Goal: Task Accomplishment & Management: Use online tool/utility

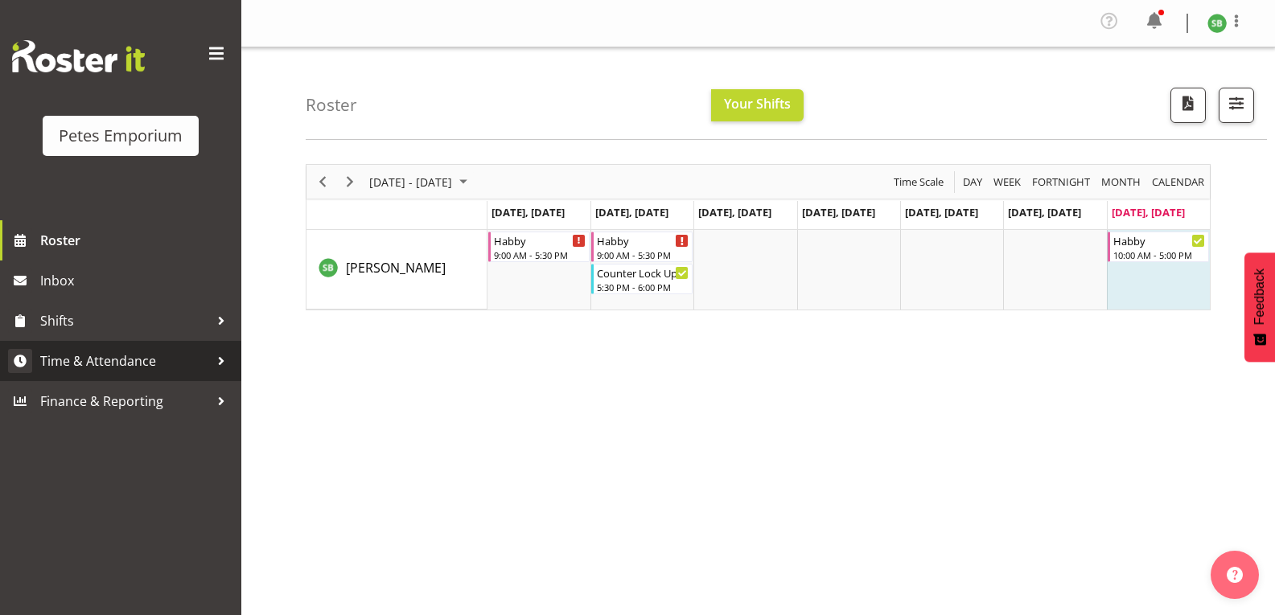
click at [115, 370] on span "Time & Attendance" at bounding box center [124, 361] width 169 height 24
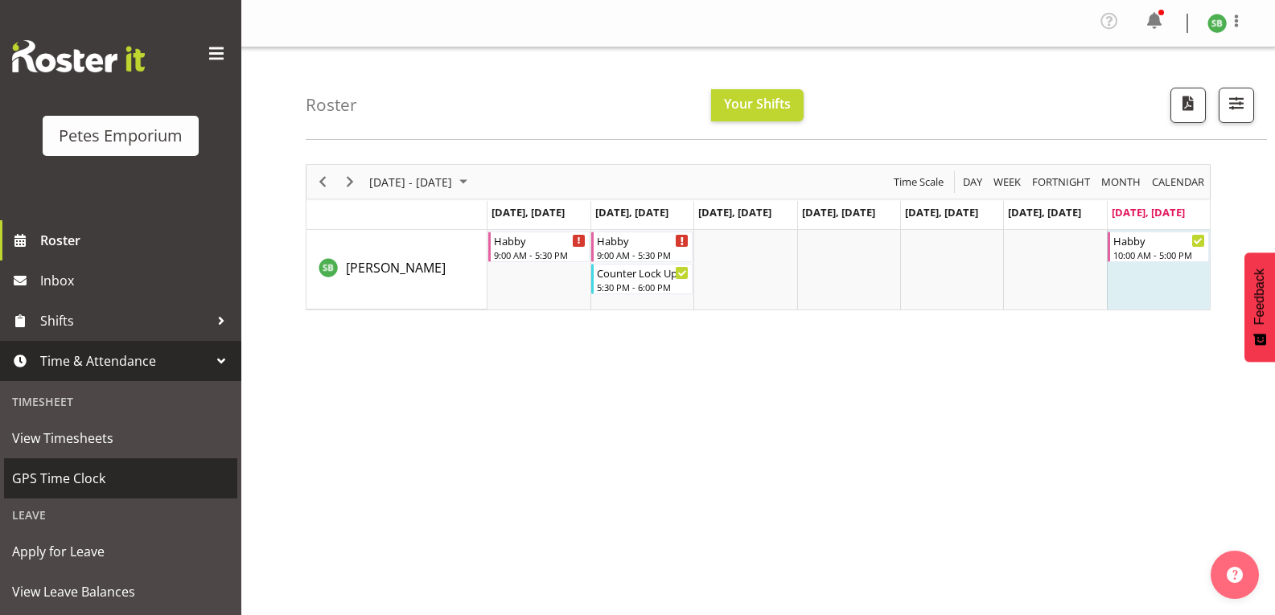
click at [87, 489] on span "GPS Time Clock" at bounding box center [120, 479] width 217 height 24
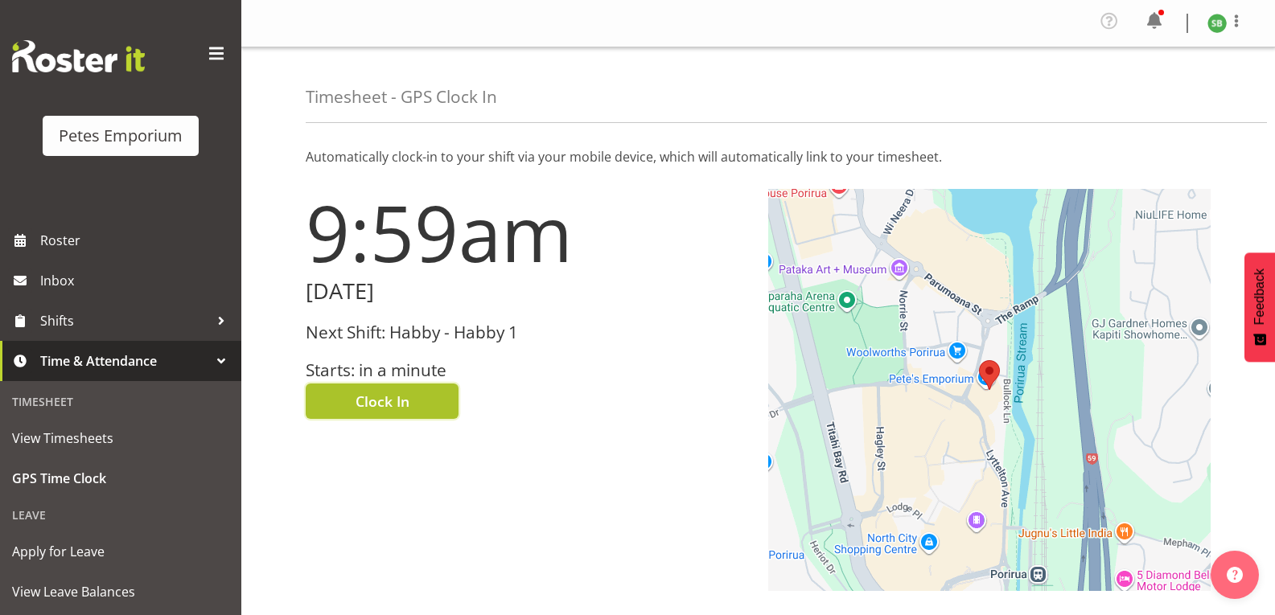
click at [381, 412] on button "Clock In" at bounding box center [382, 401] width 153 height 35
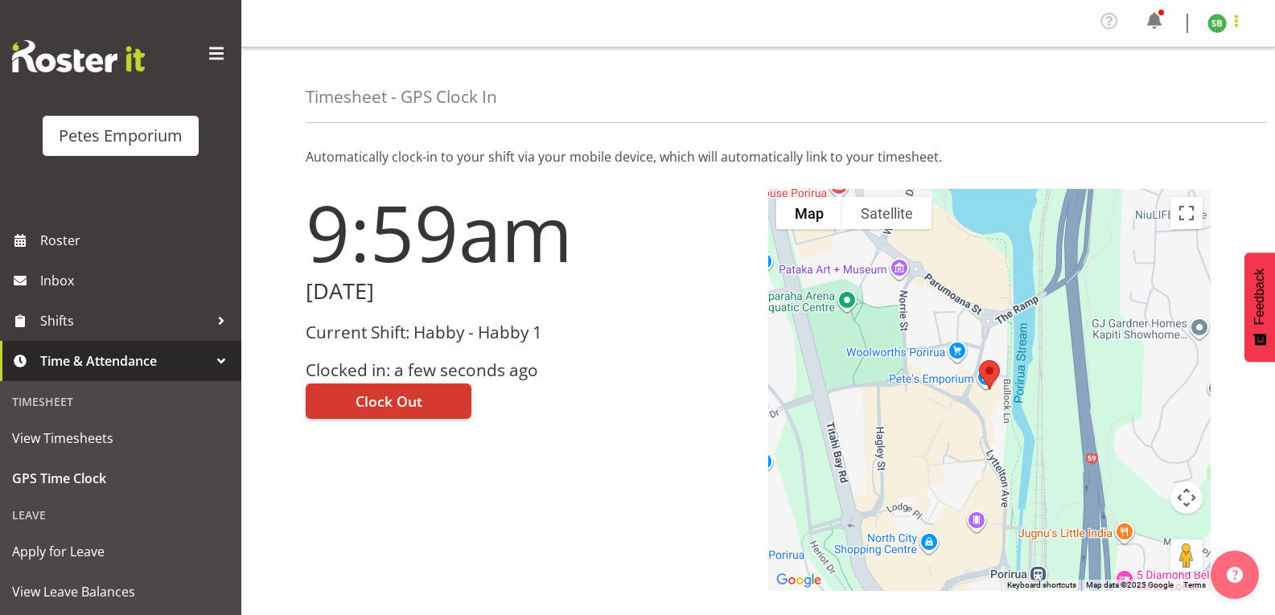
click at [1238, 24] on span at bounding box center [1236, 20] width 19 height 19
click at [1151, 84] on link "Log Out" at bounding box center [1169, 88] width 154 height 29
